Goal: Task Accomplishment & Management: Use online tool/utility

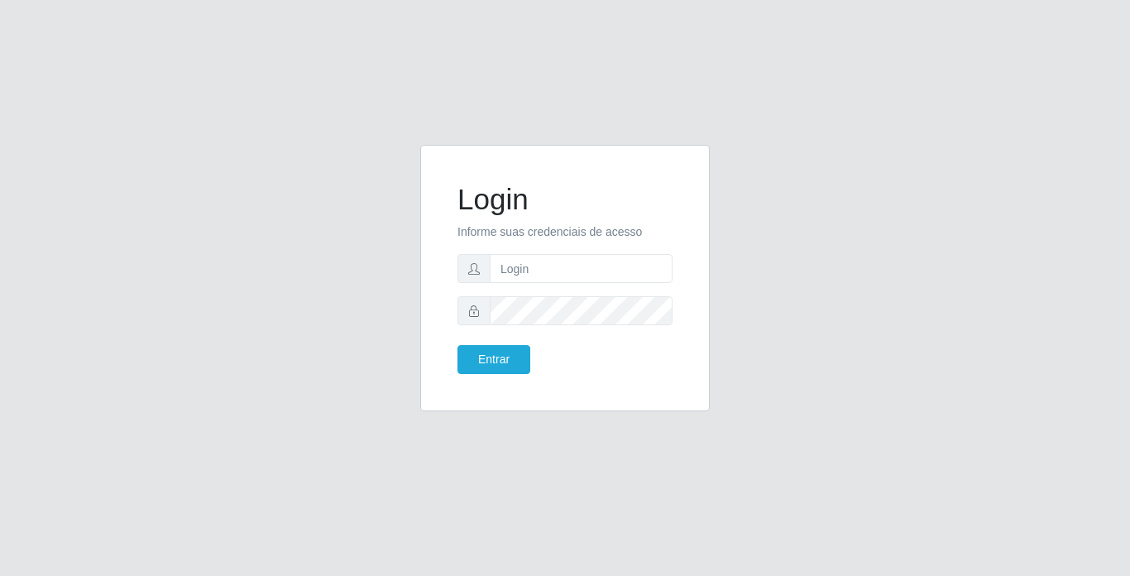
click at [526, 261] on input "text" at bounding box center [581, 268] width 183 height 29
click at [457, 345] on button "Entrar" at bounding box center [493, 359] width 73 height 29
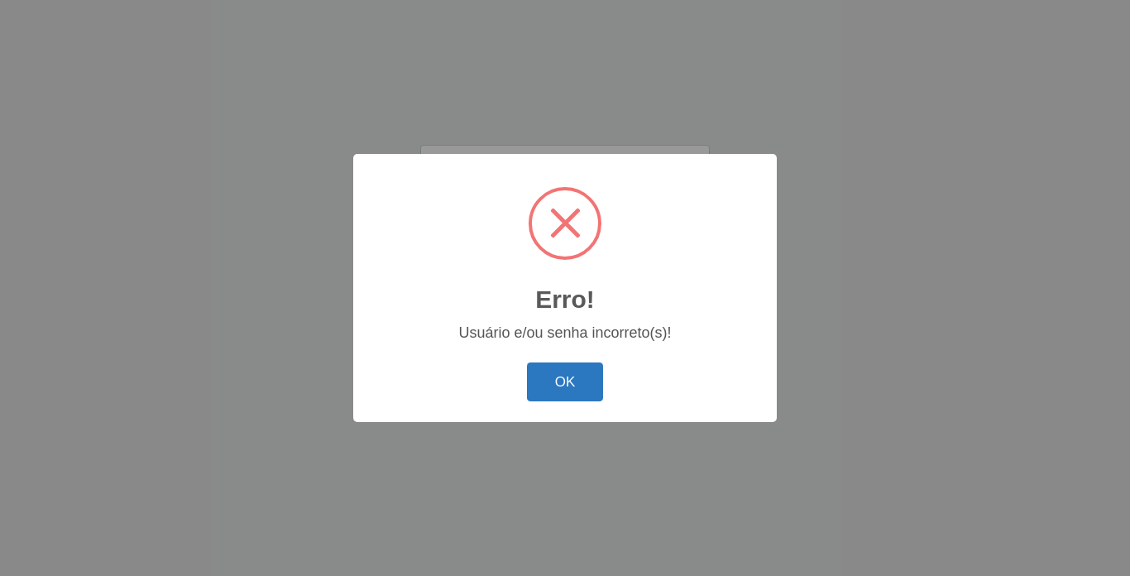
click at [571, 378] on button "OK" at bounding box center [565, 381] width 77 height 39
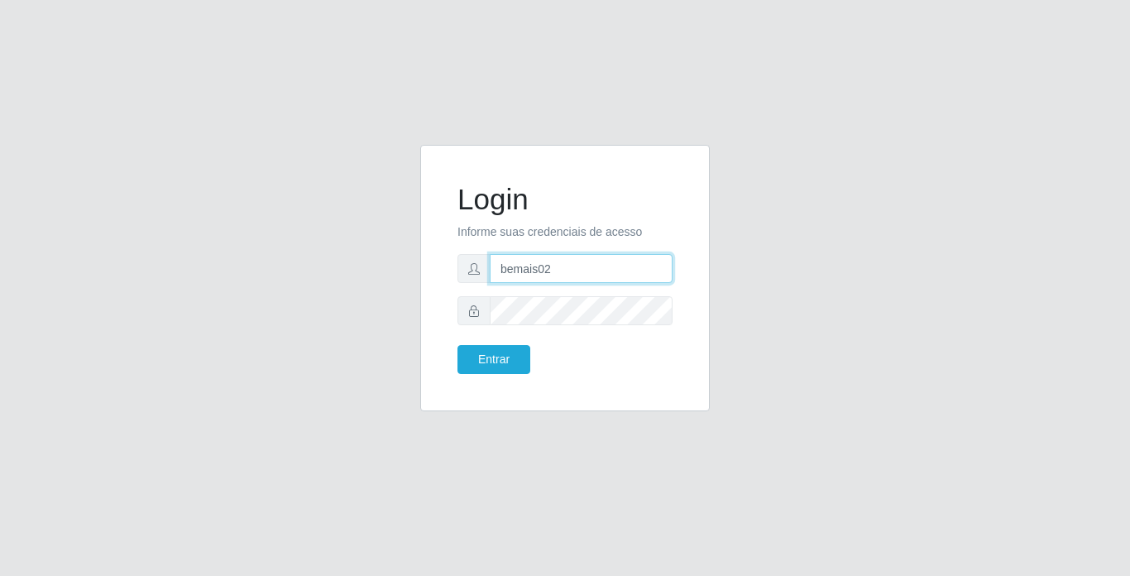
click at [565, 263] on input "bemais02" at bounding box center [581, 268] width 183 height 29
type input "b"
click at [515, 278] on input "text" at bounding box center [581, 268] width 183 height 29
click at [837, 248] on div "Login Informe suas credenciais de acesso Entrar" at bounding box center [564, 288] width 943 height 286
click at [563, 269] on input "text" at bounding box center [581, 268] width 183 height 29
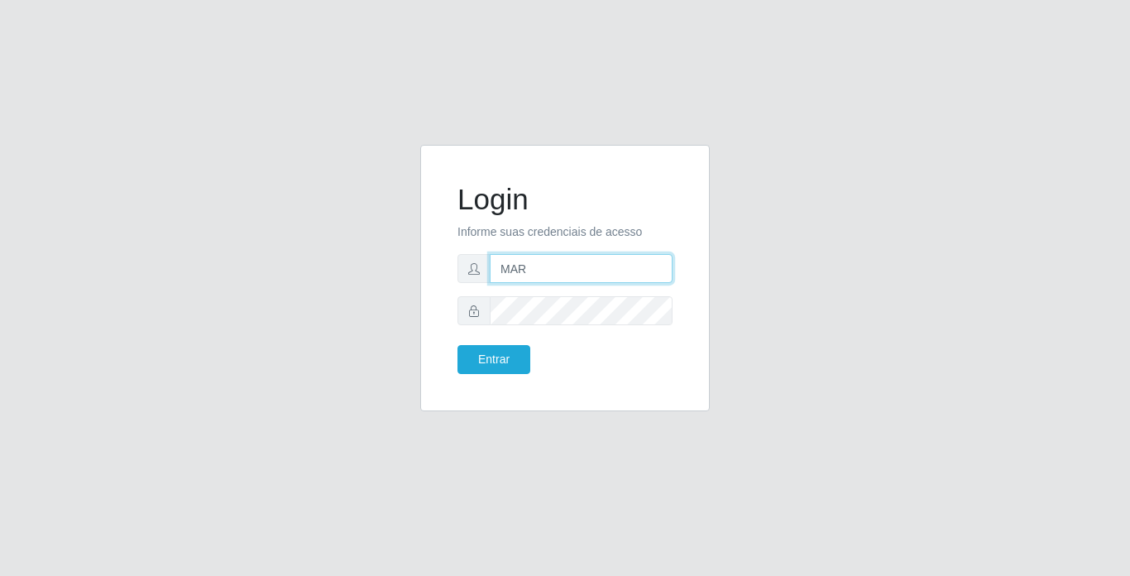
type input "mariajose@bemais"
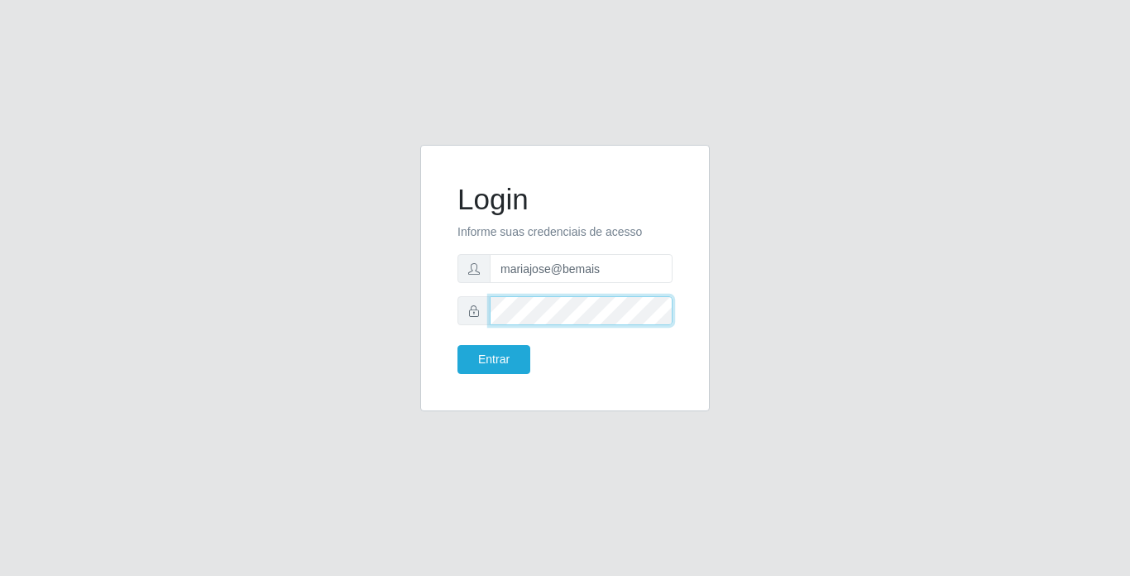
click at [457, 345] on button "Entrar" at bounding box center [493, 359] width 73 height 29
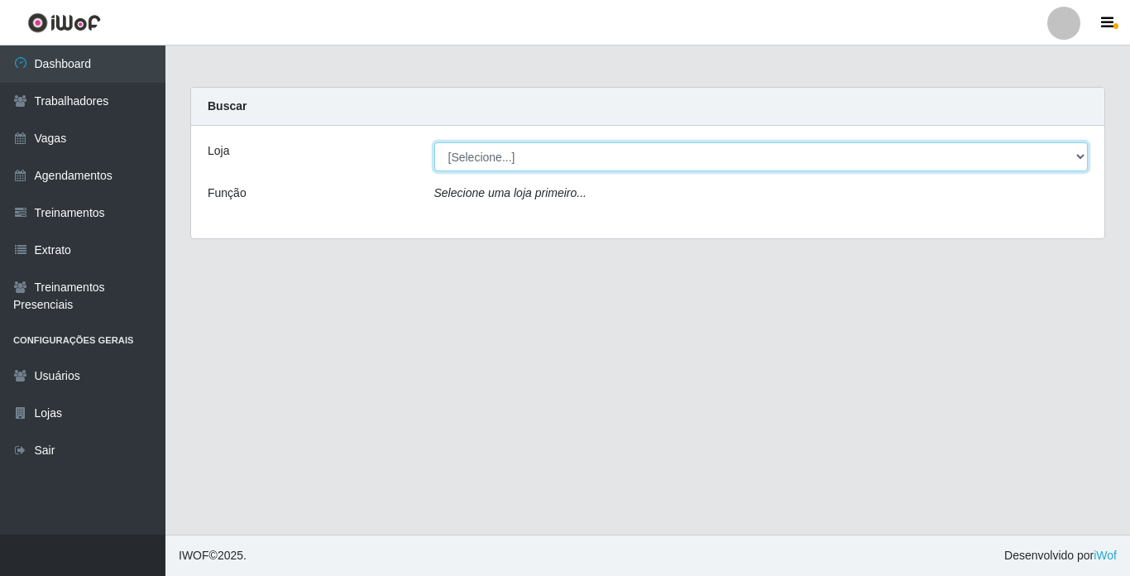
click at [1066, 153] on select "[Selecione...] Bemais Supermercados - [GEOGRAPHIC_DATA]" at bounding box center [761, 156] width 654 height 29
click at [434, 142] on select "[Selecione...] Bemais Supermercados - [GEOGRAPHIC_DATA]" at bounding box center [761, 156] width 654 height 29
click at [1075, 154] on select "[Selecione...] Bemais Supermercados - [GEOGRAPHIC_DATA]" at bounding box center [761, 156] width 654 height 29
select select "250"
click at [434, 142] on select "[Selecione...] Bemais Supermercados - [GEOGRAPHIC_DATA]" at bounding box center [761, 156] width 654 height 29
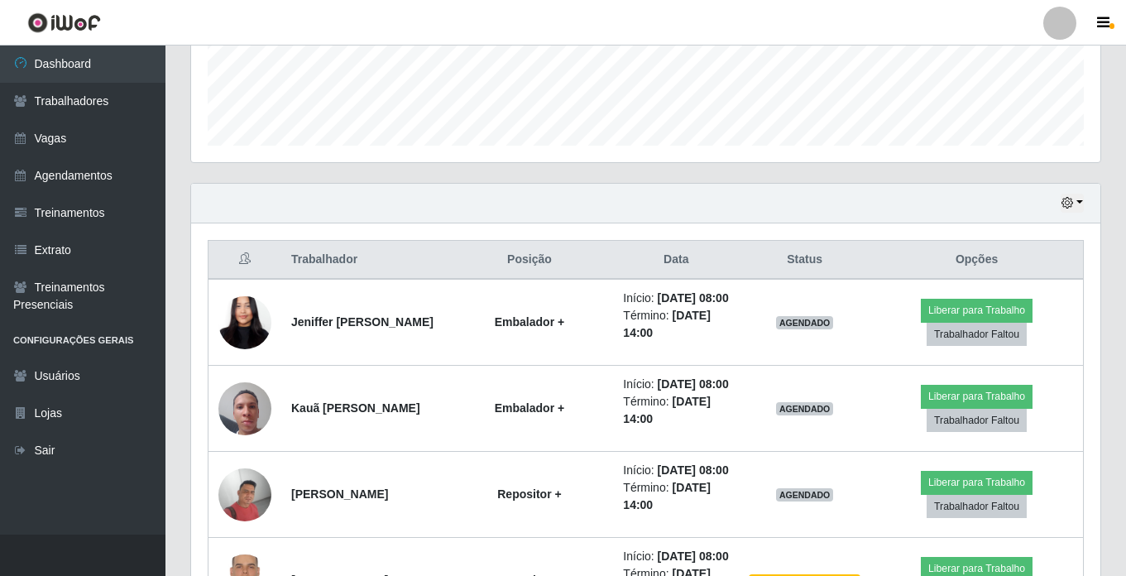
scroll to position [579, 0]
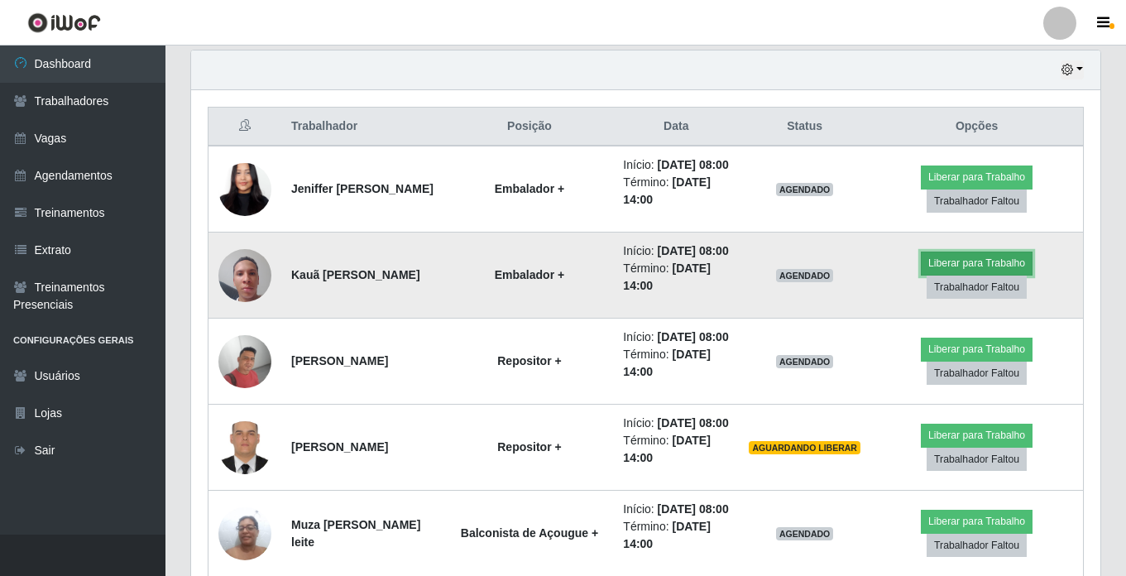
click at [994, 275] on button "Liberar para Trabalho" at bounding box center [977, 262] width 112 height 23
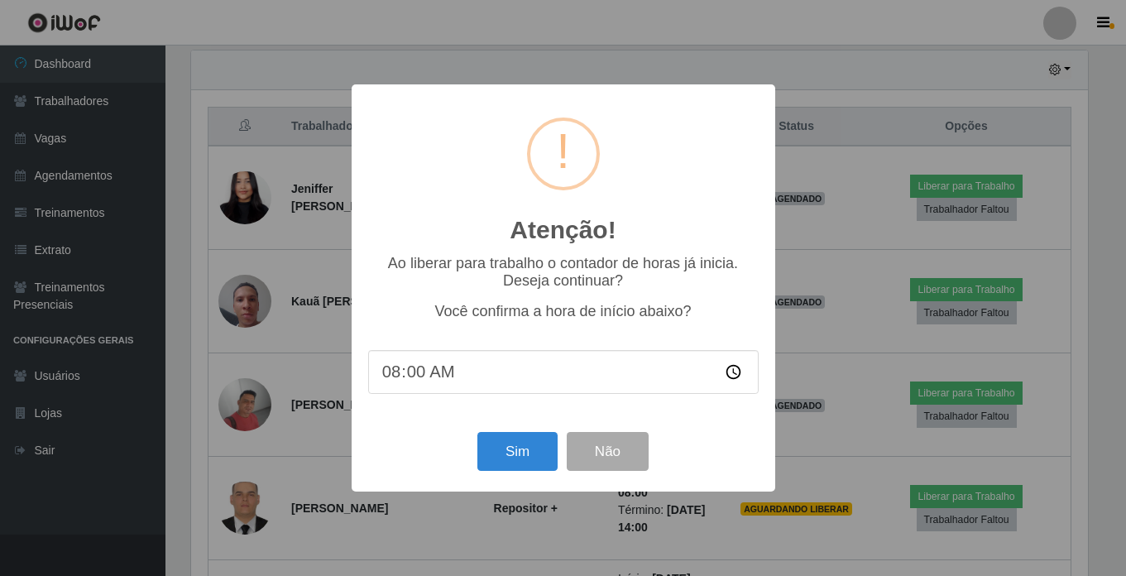
scroll to position [343, 901]
click at [534, 457] on button "Sim" at bounding box center [519, 451] width 80 height 39
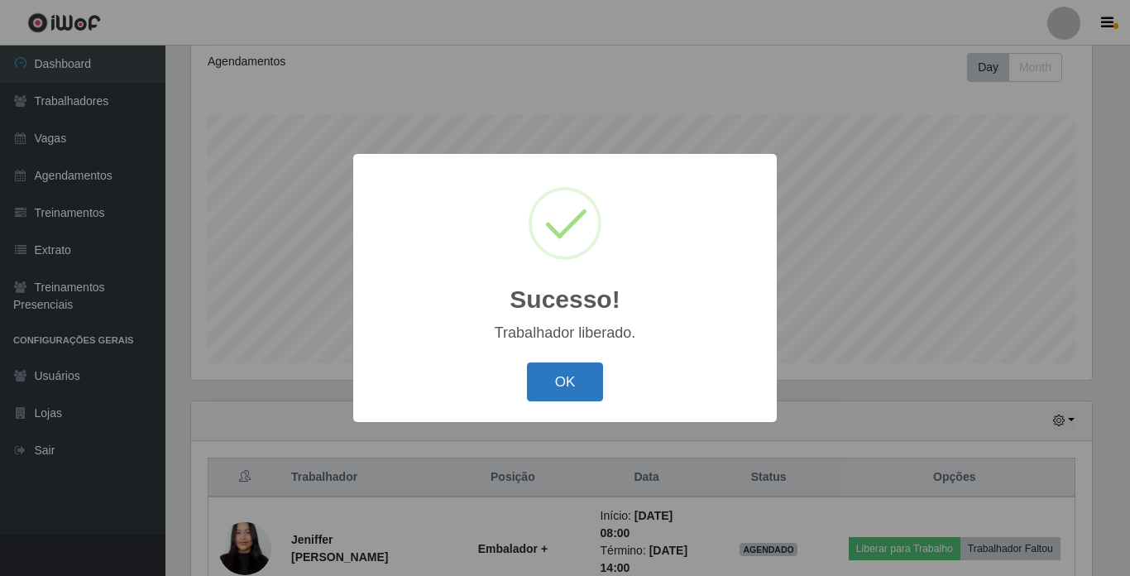
click at [559, 386] on button "OK" at bounding box center [565, 381] width 77 height 39
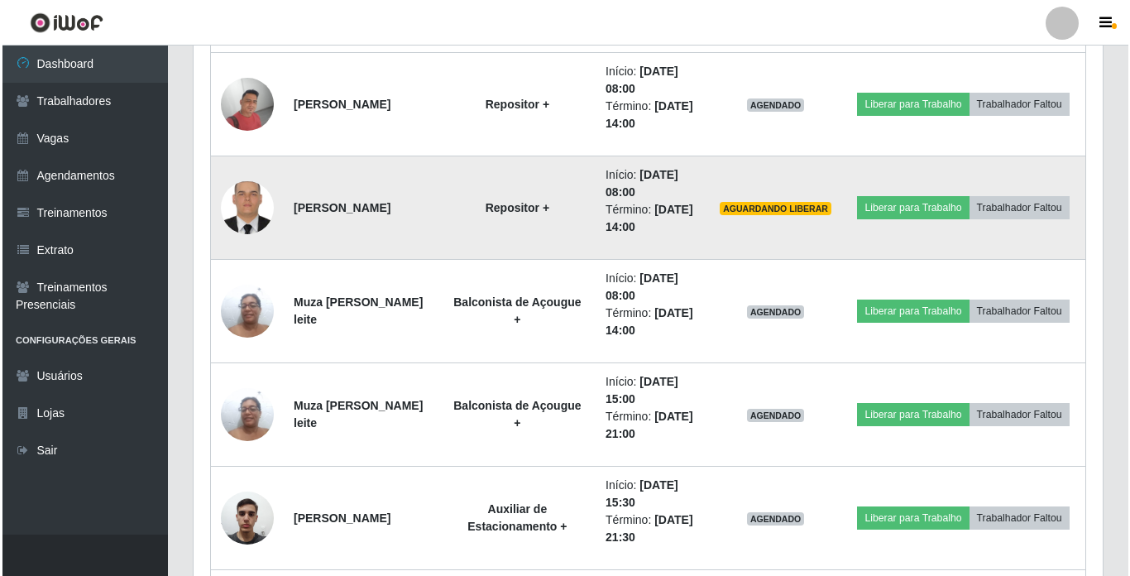
scroll to position [890, 0]
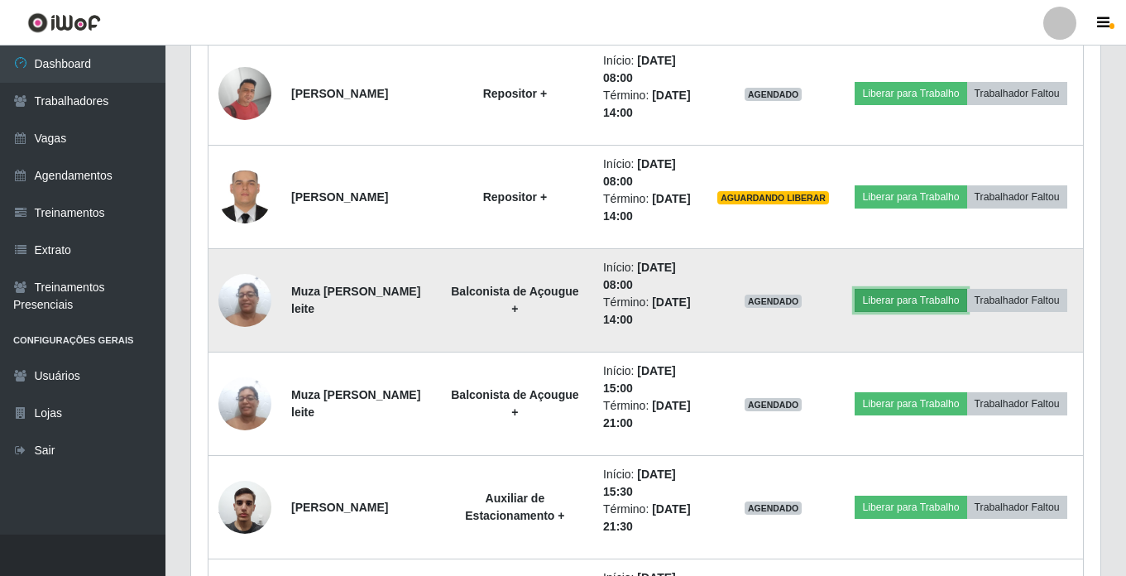
click at [947, 289] on button "Liberar para Trabalho" at bounding box center [911, 300] width 112 height 23
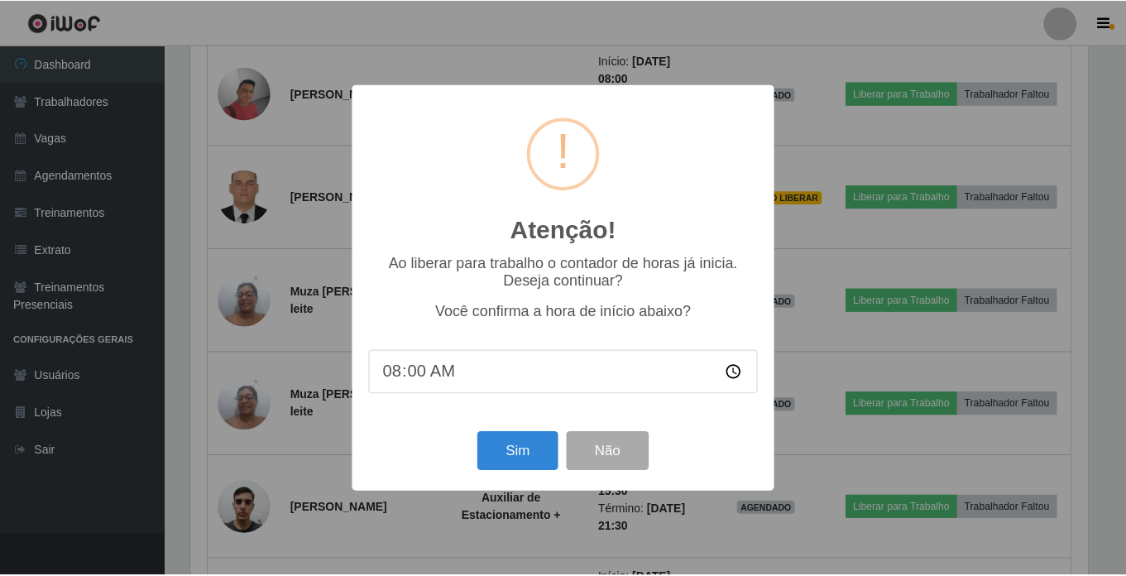
scroll to position [343, 901]
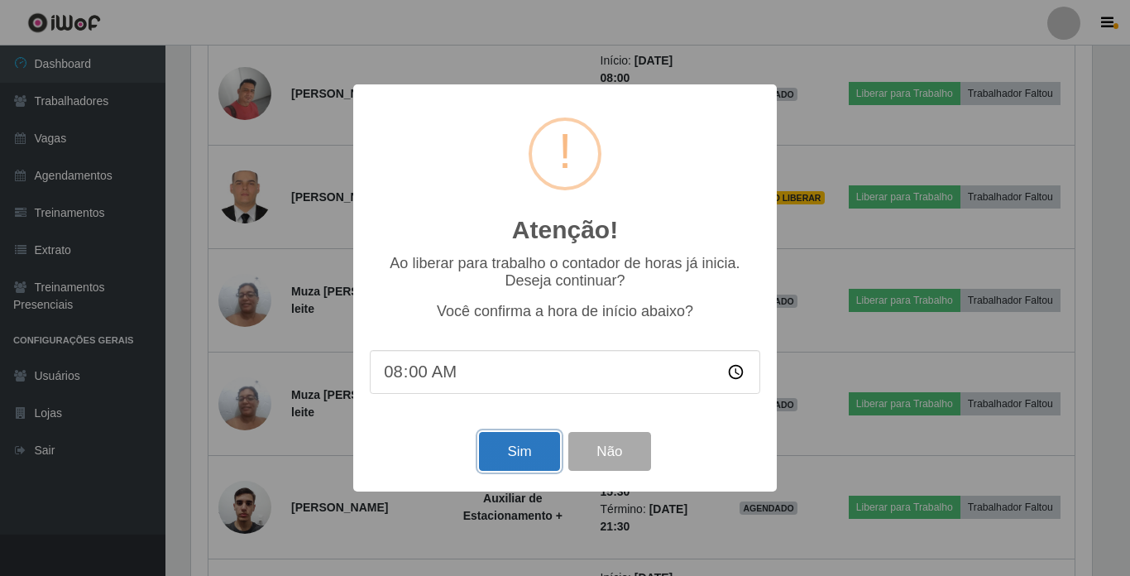
click at [528, 454] on button "Sim" at bounding box center [519, 451] width 80 height 39
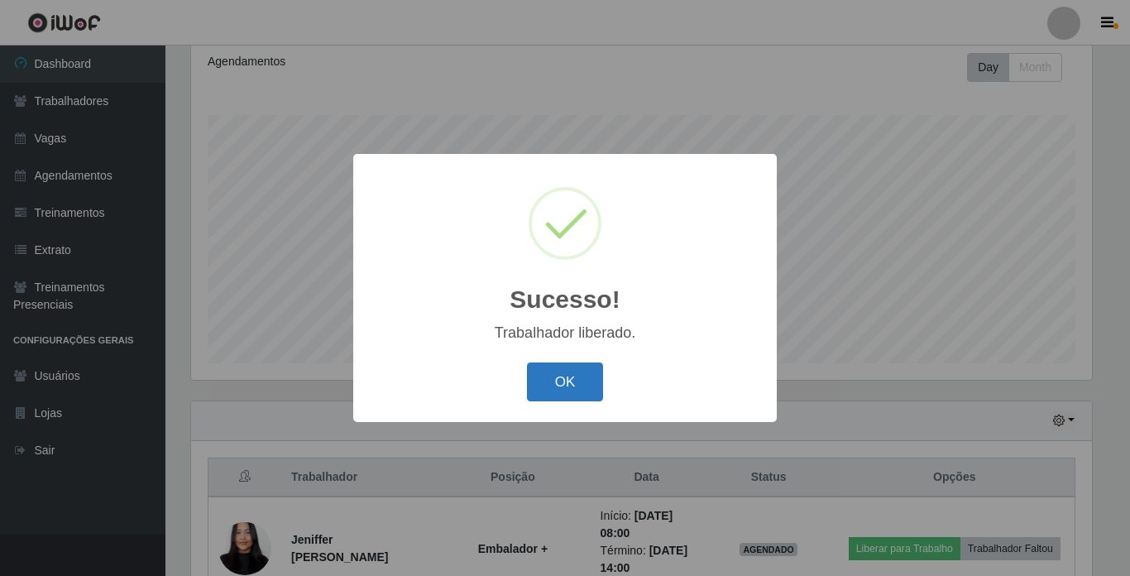
click at [539, 381] on button "OK" at bounding box center [565, 381] width 77 height 39
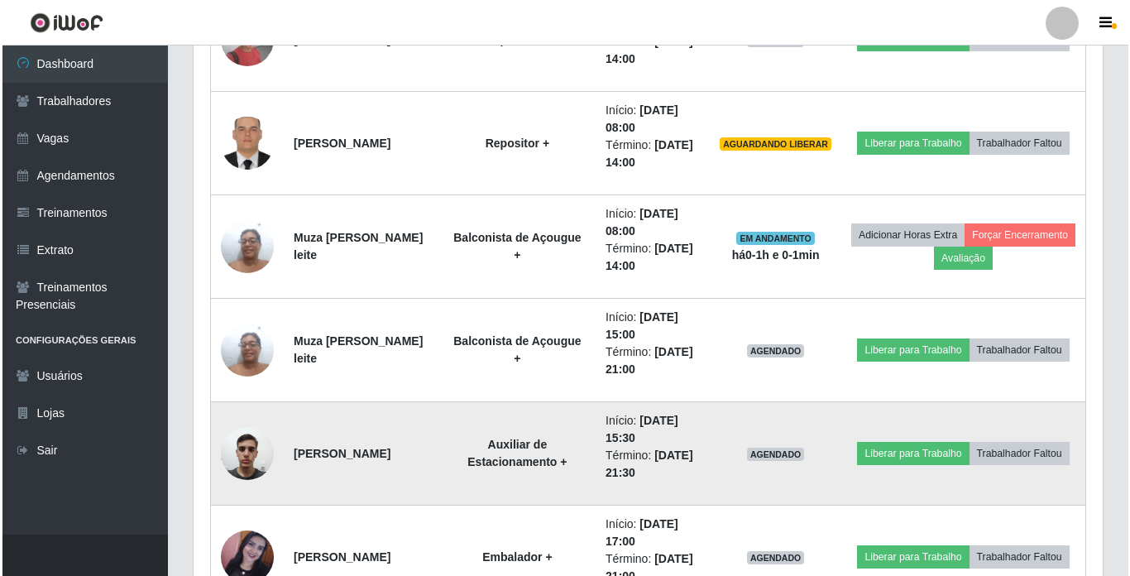
scroll to position [973, 0]
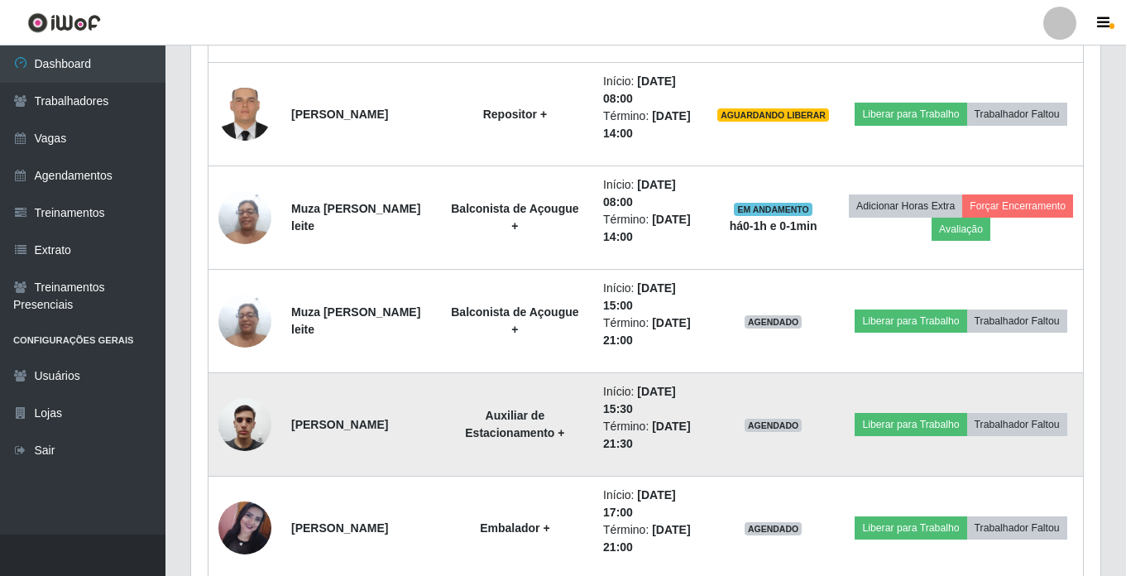
click at [248, 434] on img at bounding box center [244, 424] width 53 height 70
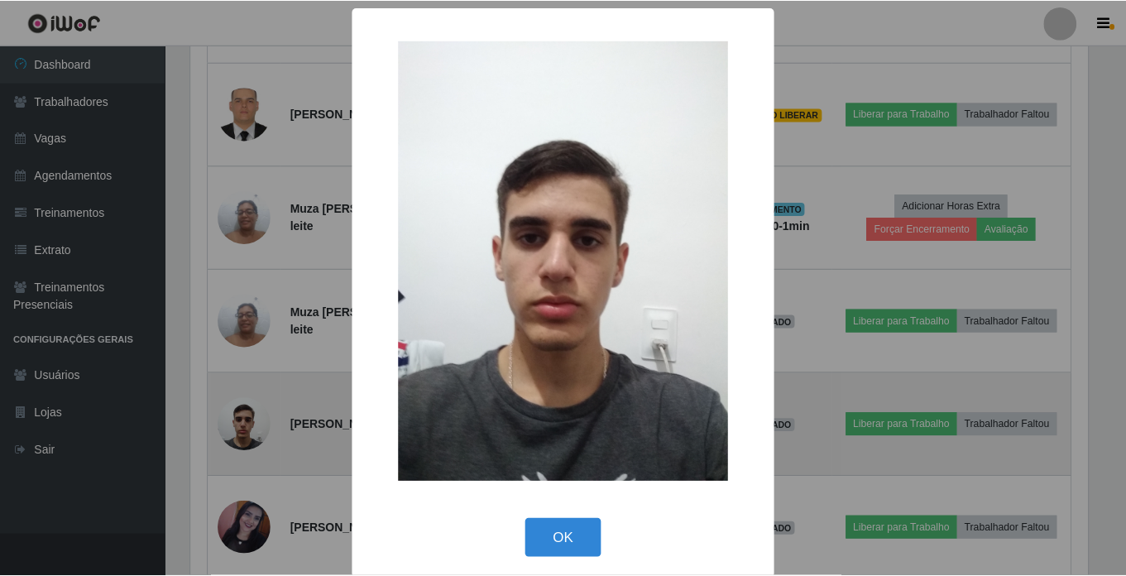
scroll to position [343, 901]
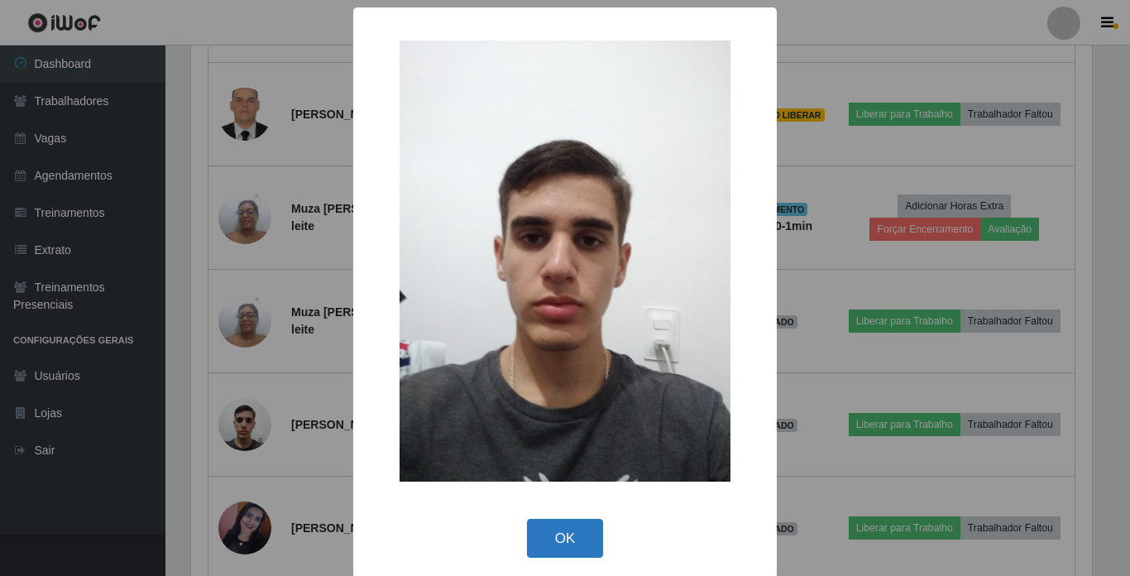
click at [538, 532] on button "OK" at bounding box center [565, 538] width 77 height 39
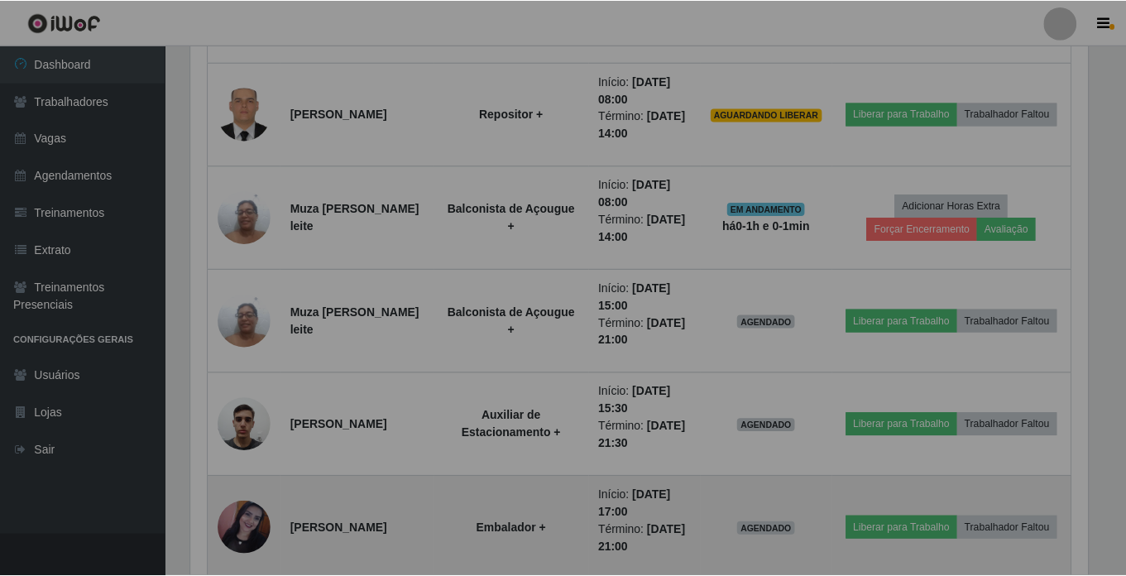
scroll to position [343, 909]
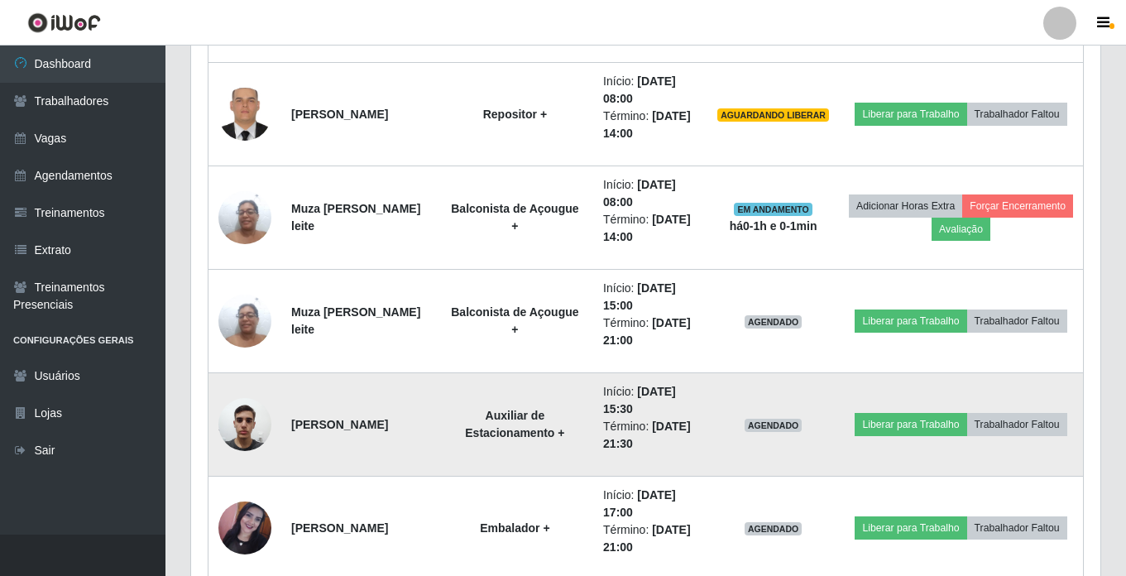
click at [242, 422] on img at bounding box center [244, 424] width 53 height 70
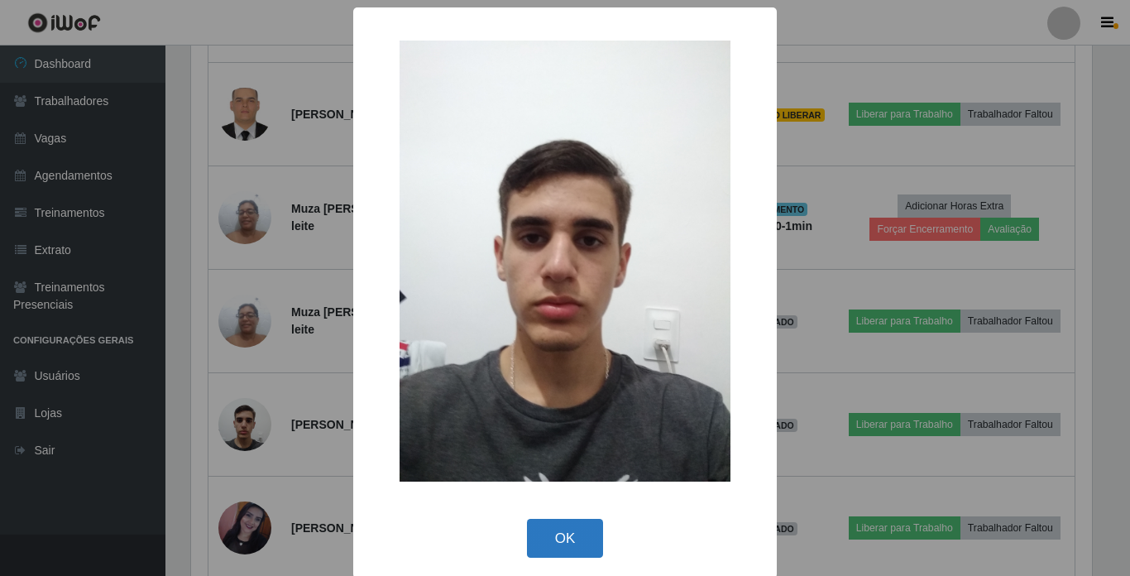
click at [555, 530] on button "OK" at bounding box center [565, 538] width 77 height 39
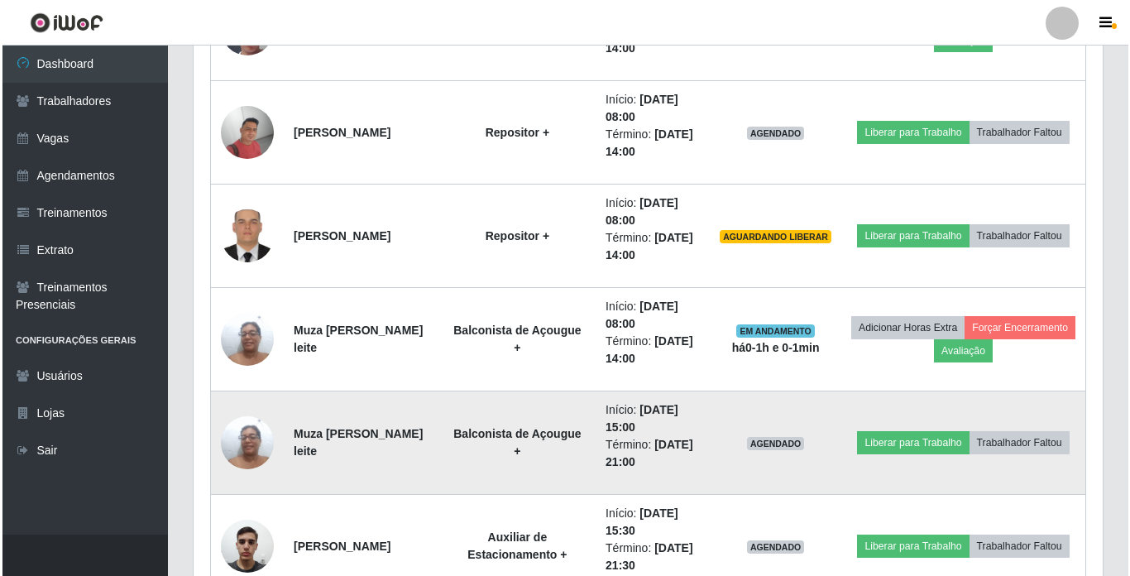
scroll to position [787, 0]
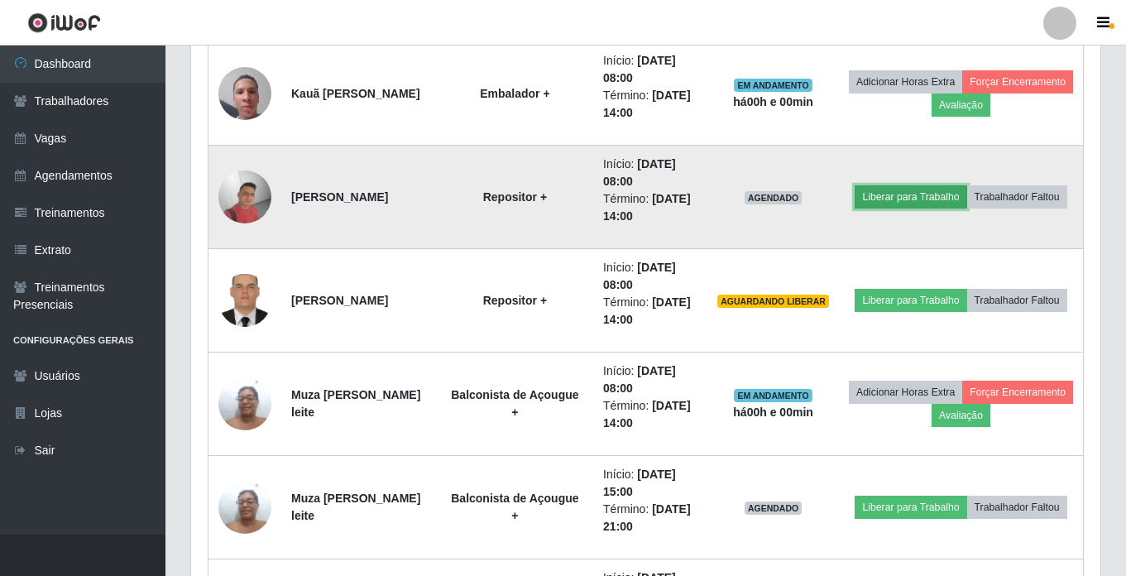
click at [962, 185] on button "Liberar para Trabalho" at bounding box center [911, 196] width 112 height 23
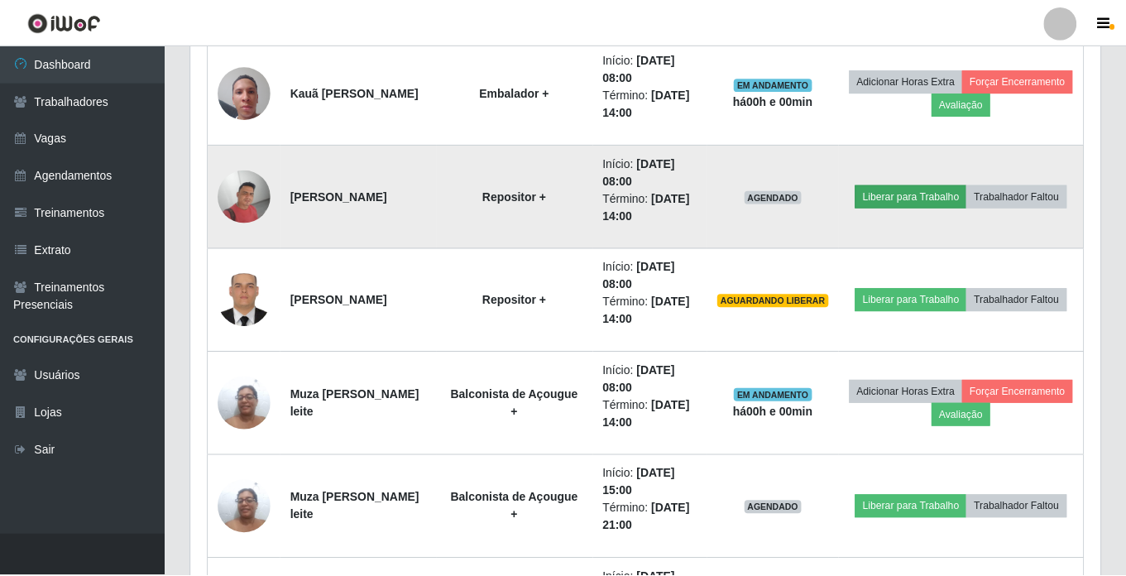
scroll to position [343, 901]
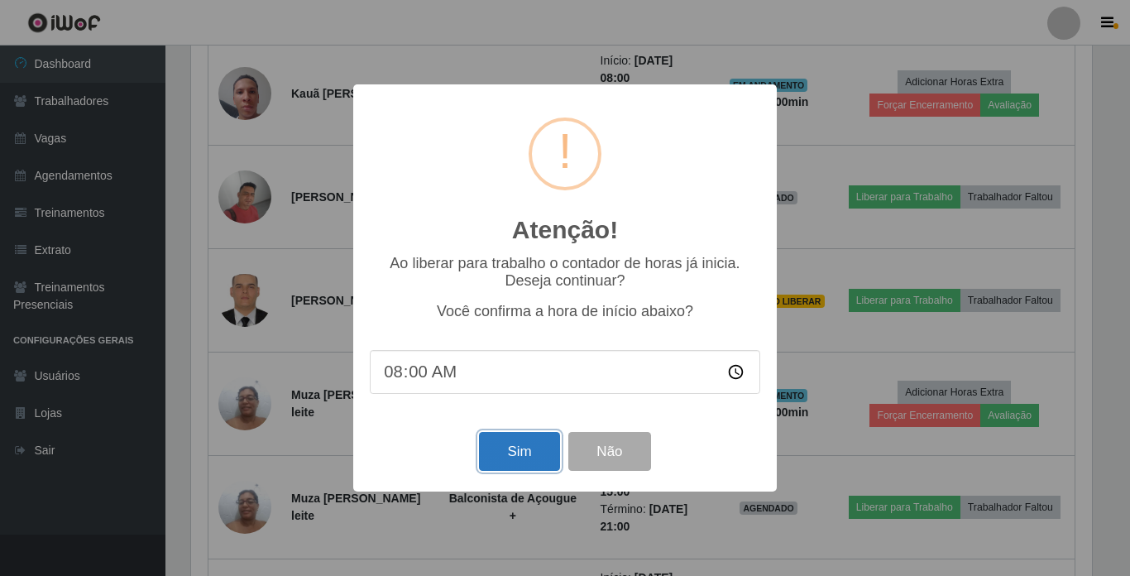
click at [498, 452] on button "Sim" at bounding box center [519, 451] width 80 height 39
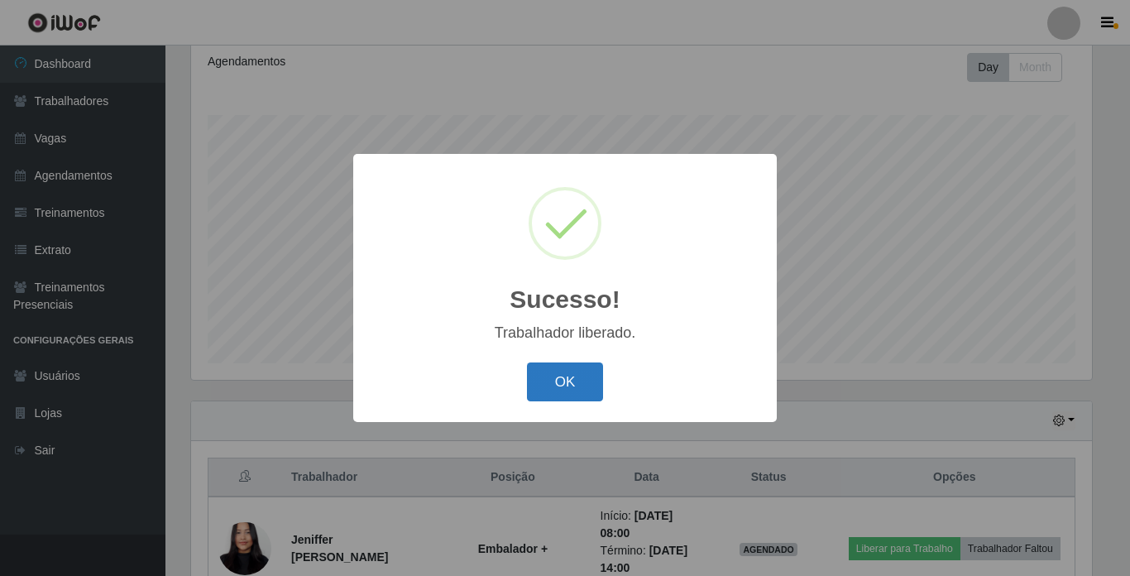
click at [554, 368] on button "OK" at bounding box center [565, 381] width 77 height 39
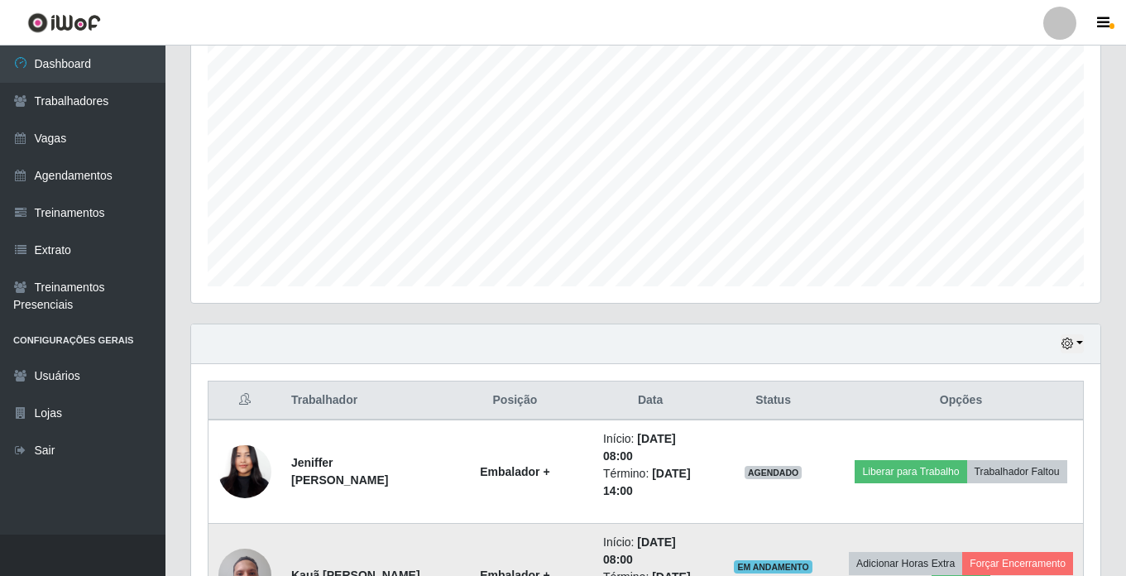
scroll to position [394, 0]
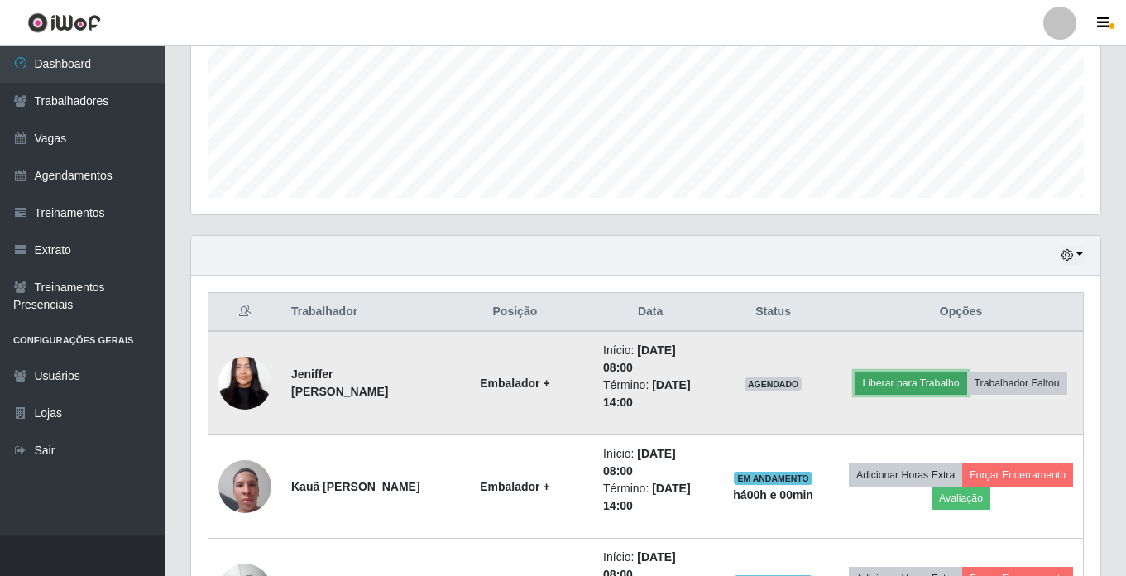
click at [966, 373] on button "Liberar para Trabalho" at bounding box center [911, 382] width 112 height 23
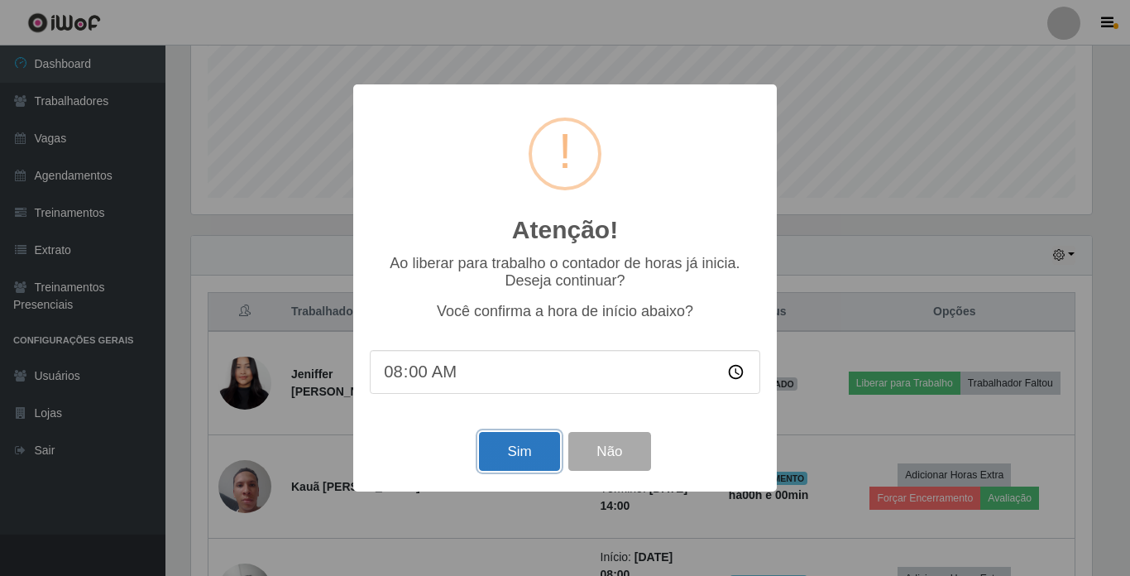
click at [507, 448] on button "Sim" at bounding box center [519, 451] width 80 height 39
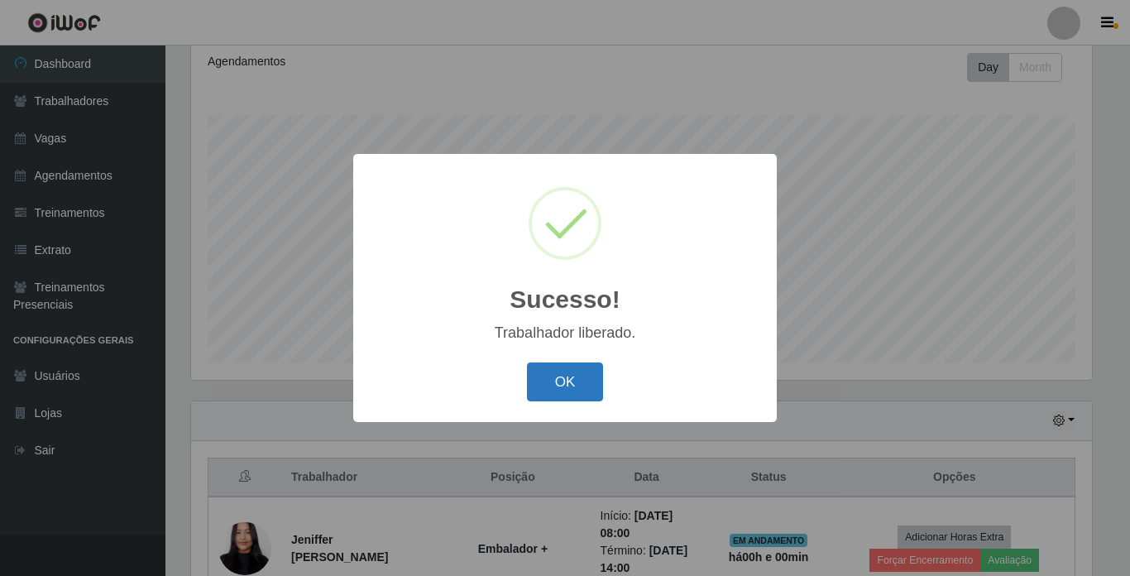
click at [565, 378] on button "OK" at bounding box center [565, 381] width 77 height 39
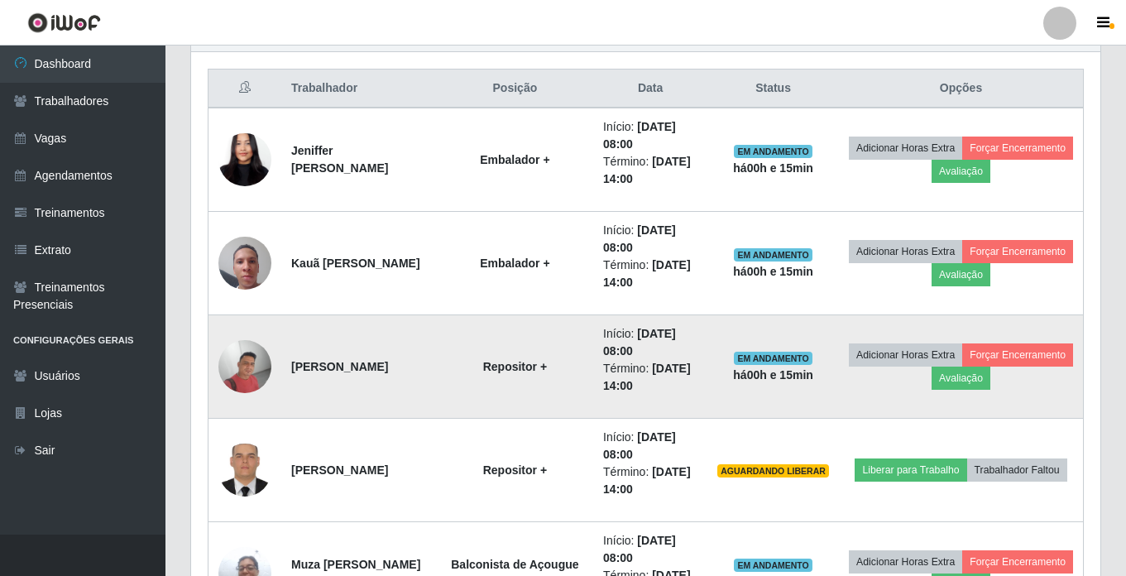
scroll to position [725, 0]
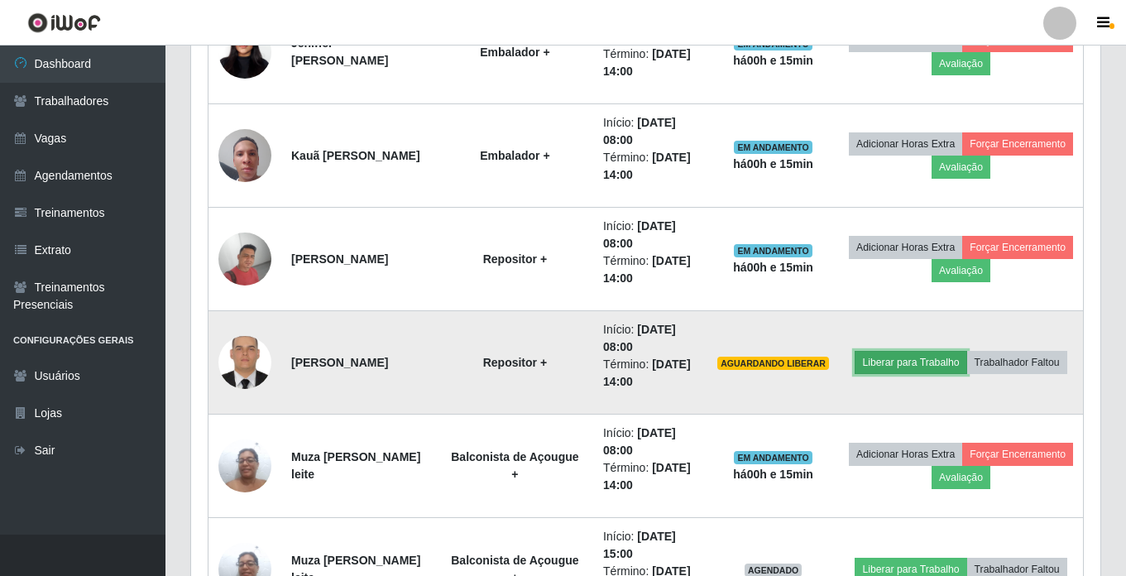
click at [966, 351] on button "Liberar para Trabalho" at bounding box center [911, 362] width 112 height 23
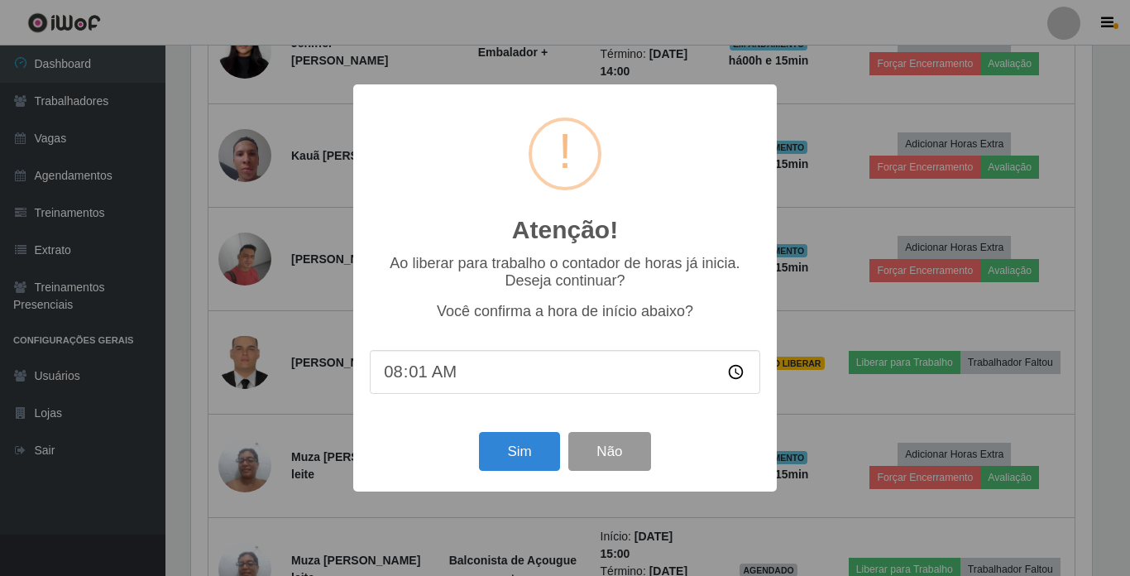
type input "08:15"
click at [518, 443] on button "Sim" at bounding box center [519, 451] width 80 height 39
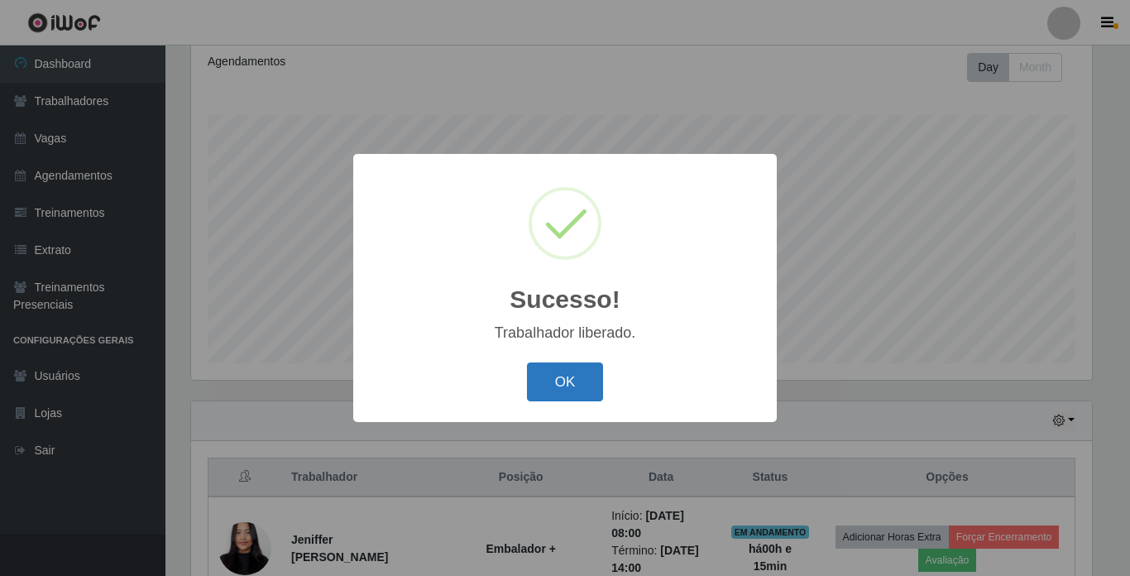
click at [553, 395] on button "OK" at bounding box center [565, 381] width 77 height 39
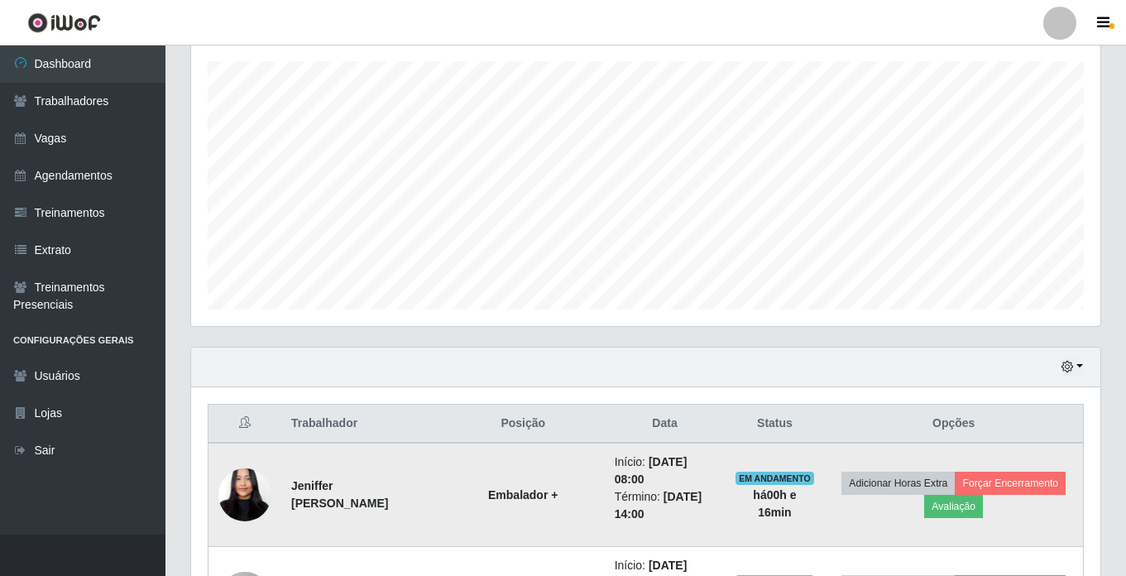
scroll to position [311, 0]
